Goal: Check status: Check status

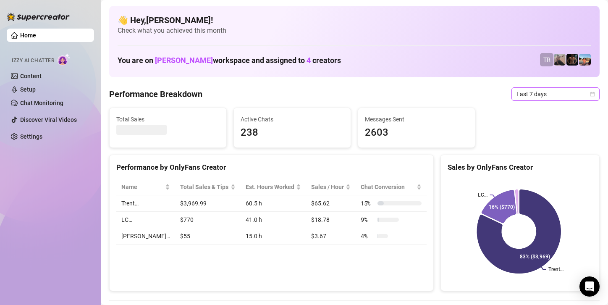
click at [534, 91] on span "Last 7 days" at bounding box center [556, 94] width 78 height 13
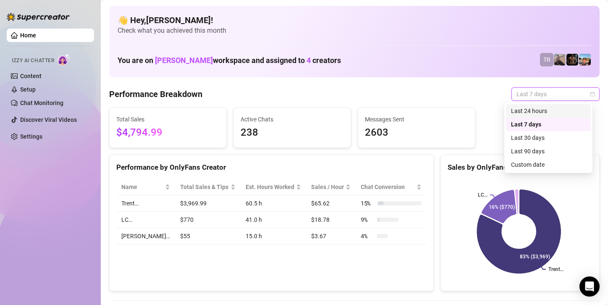
click at [527, 166] on div "Custom date" at bounding box center [548, 164] width 75 height 9
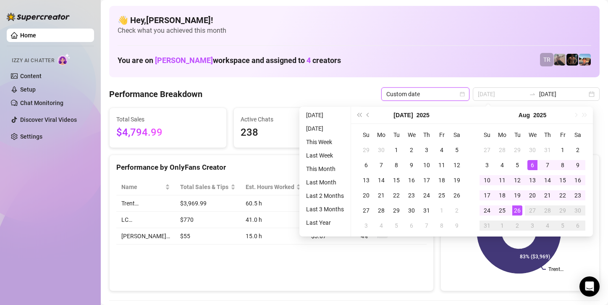
type input "2025-08-06"
click at [513, 212] on div "26" at bounding box center [517, 210] width 10 height 10
click at [514, 212] on div "26" at bounding box center [517, 210] width 10 height 10
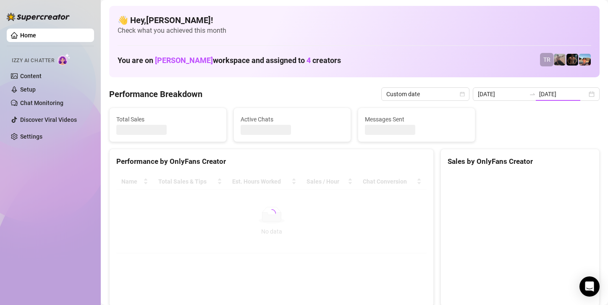
type input "[DATE]"
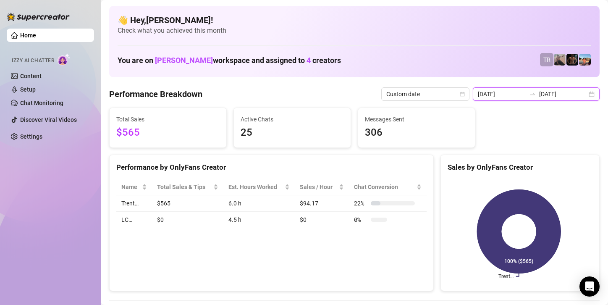
click at [514, 91] on input "[DATE]" at bounding box center [502, 93] width 48 height 9
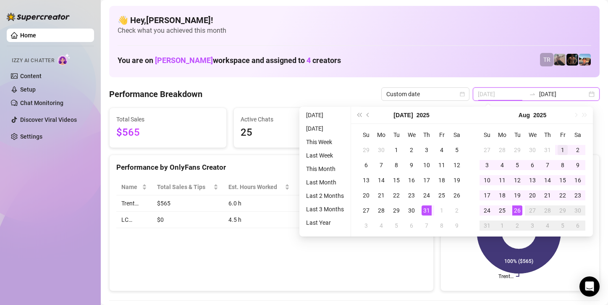
type input "[DATE]"
click at [559, 149] on div "1" at bounding box center [563, 150] width 10 height 10
type input "[DATE]"
click at [518, 209] on div "26" at bounding box center [517, 210] width 10 height 10
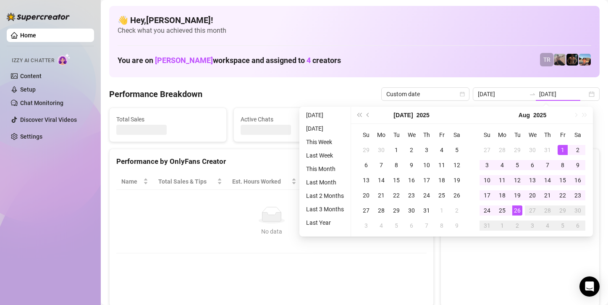
type input "[DATE]"
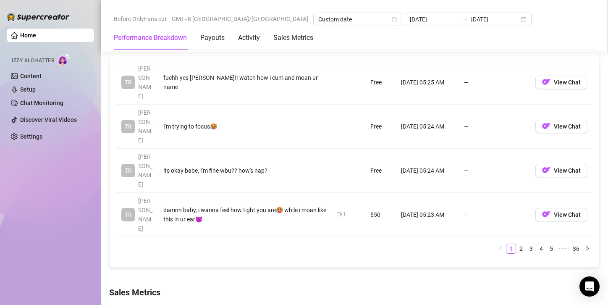
scroll to position [1092, 0]
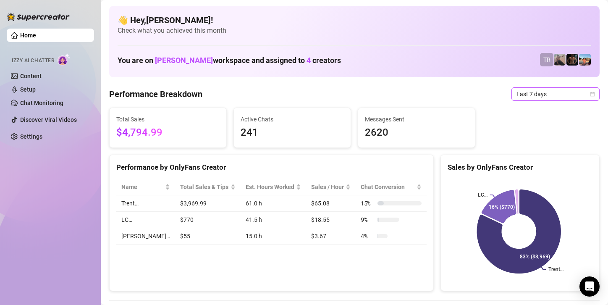
click at [547, 92] on span "Last 7 days" at bounding box center [556, 94] width 78 height 13
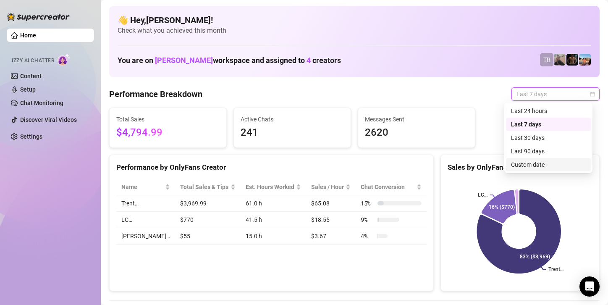
click at [518, 166] on div "Custom date" at bounding box center [548, 164] width 75 height 9
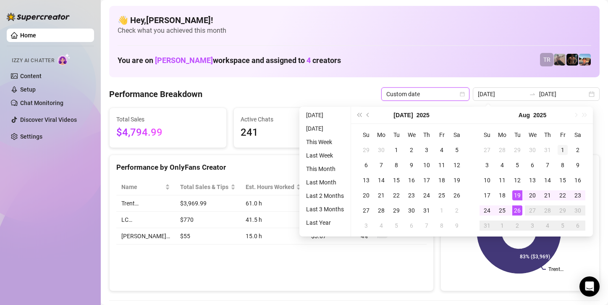
type input "[DATE]"
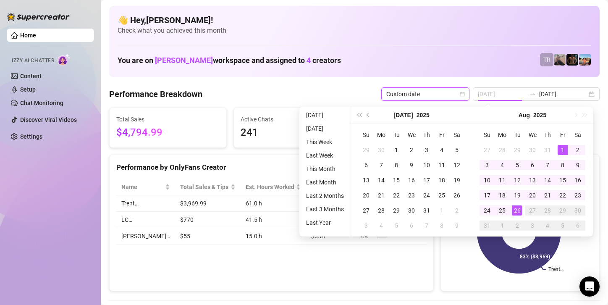
click at [563, 149] on div "1" at bounding box center [563, 150] width 10 height 10
type input "[DATE]"
click at [517, 210] on div "26" at bounding box center [517, 210] width 10 height 10
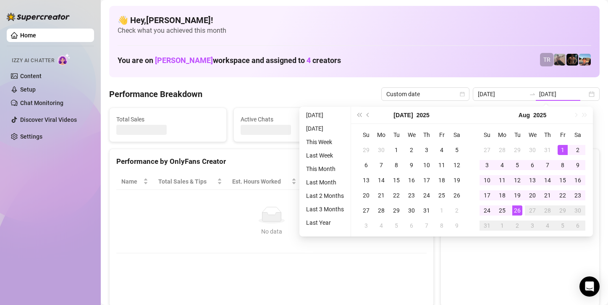
type input "[DATE]"
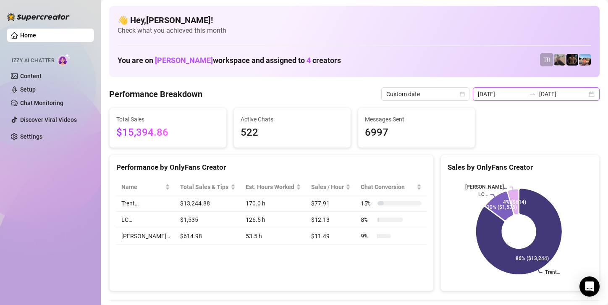
click at [552, 95] on input "[DATE]" at bounding box center [563, 93] width 48 height 9
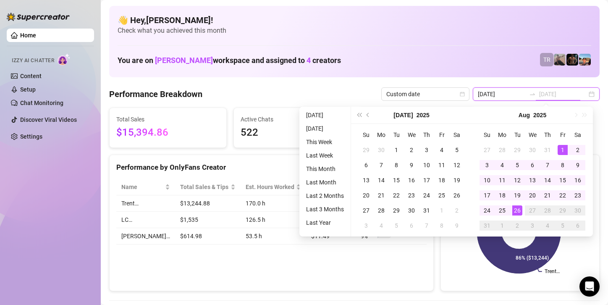
type input "[DATE]"
click at [514, 212] on div "26" at bounding box center [517, 210] width 10 height 10
click at [515, 212] on div "26" at bounding box center [517, 210] width 10 height 10
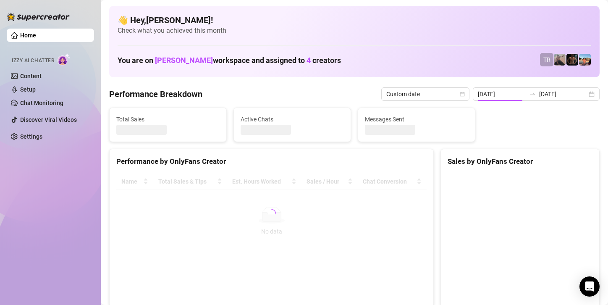
type input "[DATE]"
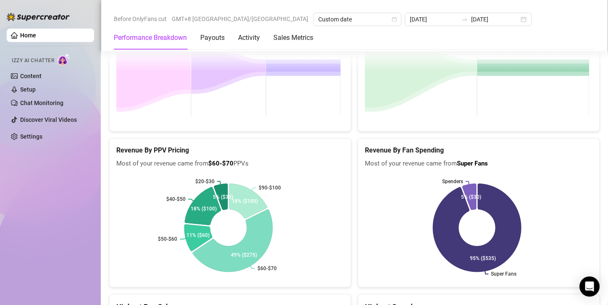
scroll to position [1369, 0]
